Goal: Check status

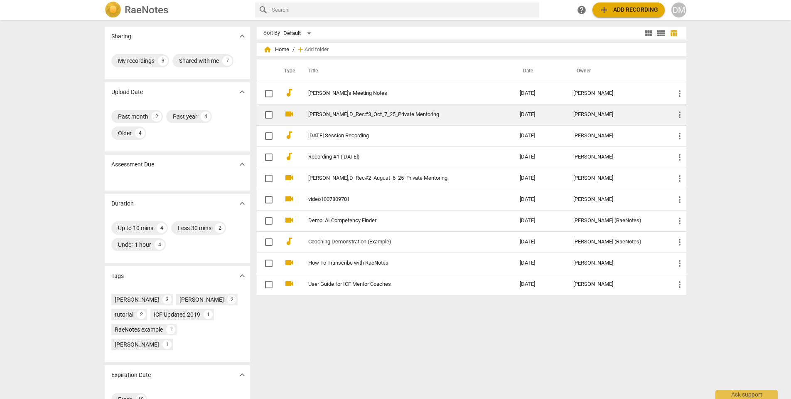
click at [409, 113] on link "[PERSON_NAME],D_Rec#3_Oct_7_25_Private Mentoring" at bounding box center [399, 114] width 182 height 6
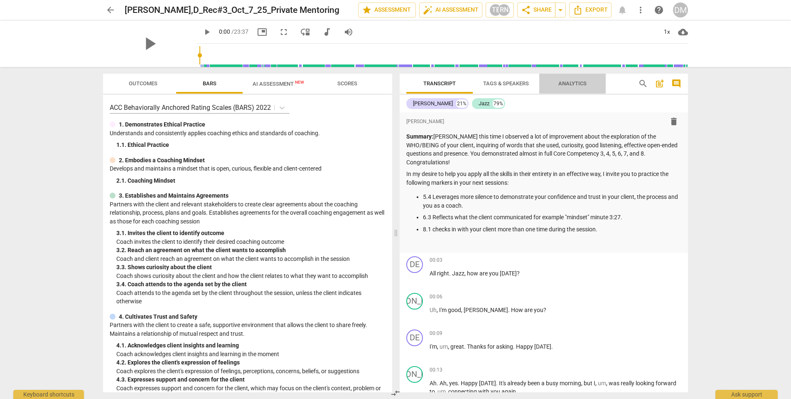
click at [573, 84] on span "Analytics" at bounding box center [573, 83] width 28 height 6
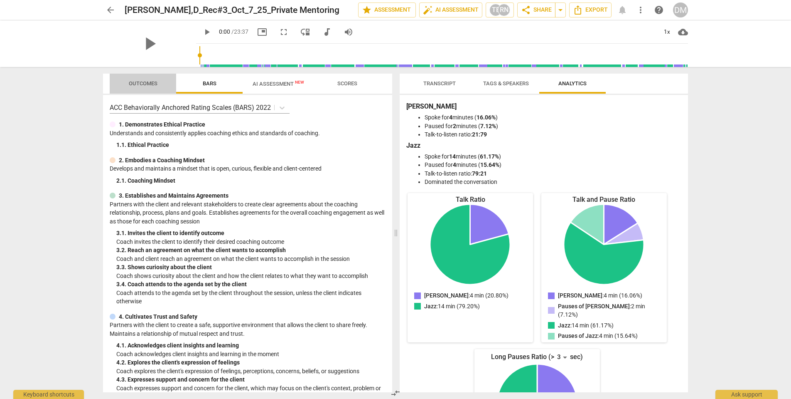
click at [139, 82] on span "Outcomes" at bounding box center [143, 83] width 29 height 6
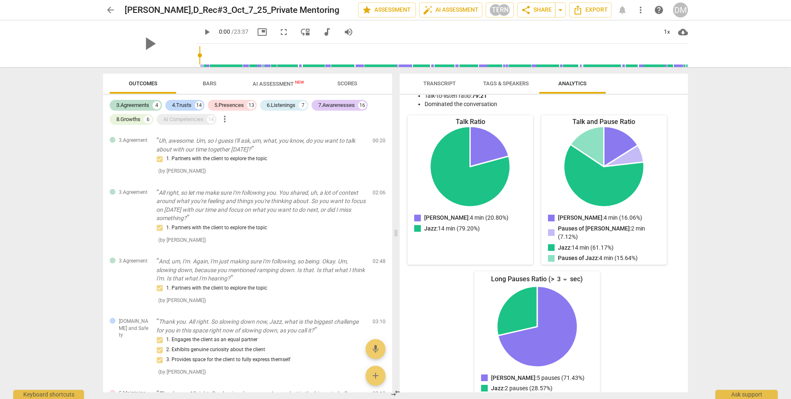
click at [347, 82] on span "Scores" at bounding box center [347, 83] width 20 height 6
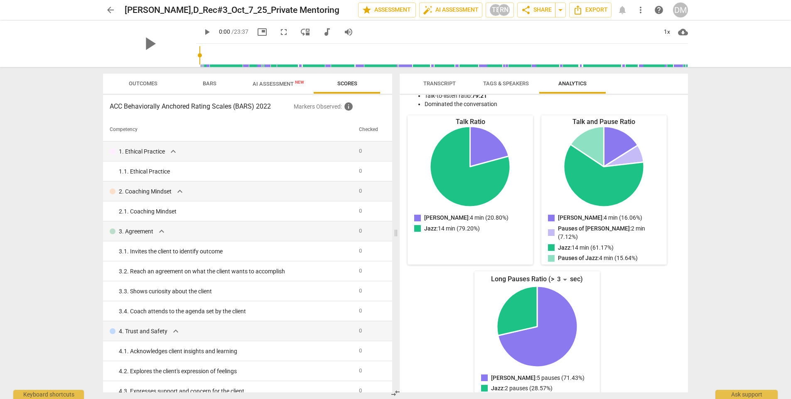
scroll to position [328, 0]
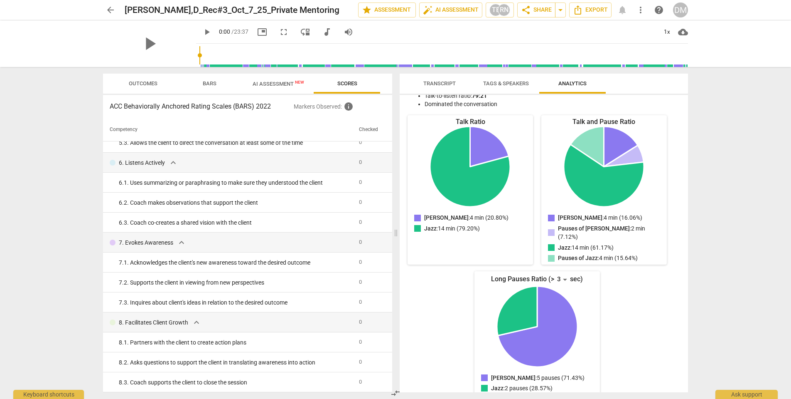
click at [145, 83] on span "Outcomes" at bounding box center [143, 83] width 29 height 6
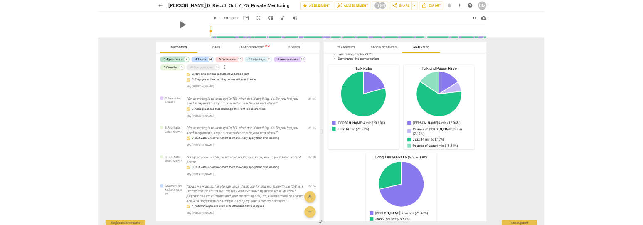
scroll to position [66, 0]
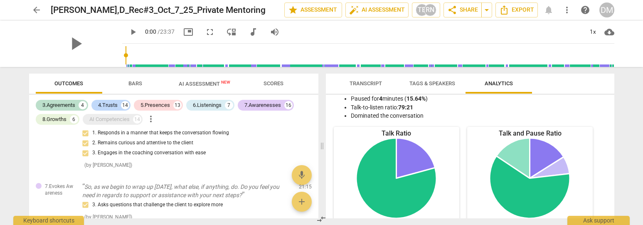
click at [365, 83] on span "Transcript" at bounding box center [366, 83] width 32 height 6
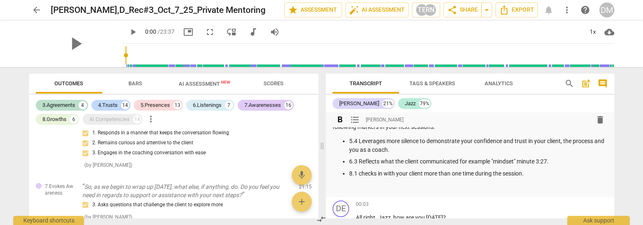
scroll to position [0, 0]
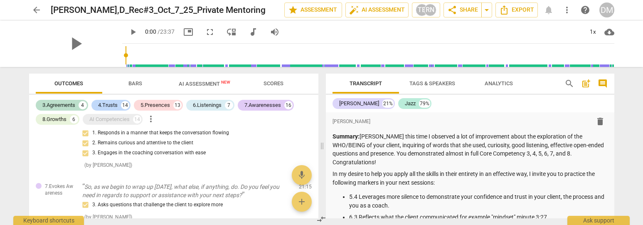
click at [586, 84] on span "post_add" at bounding box center [586, 84] width 10 height 10
click at [439, 160] on div "Summary: [PERSON_NAME] this time I observed a lot of improvement about the expl…" at bounding box center [469, 190] width 275 height 116
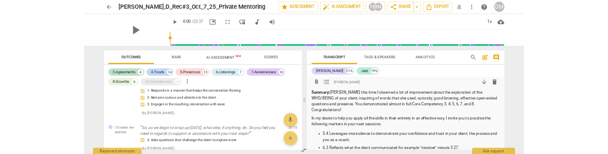
scroll to position [3, 0]
